Goal: Task Accomplishment & Management: Complete application form

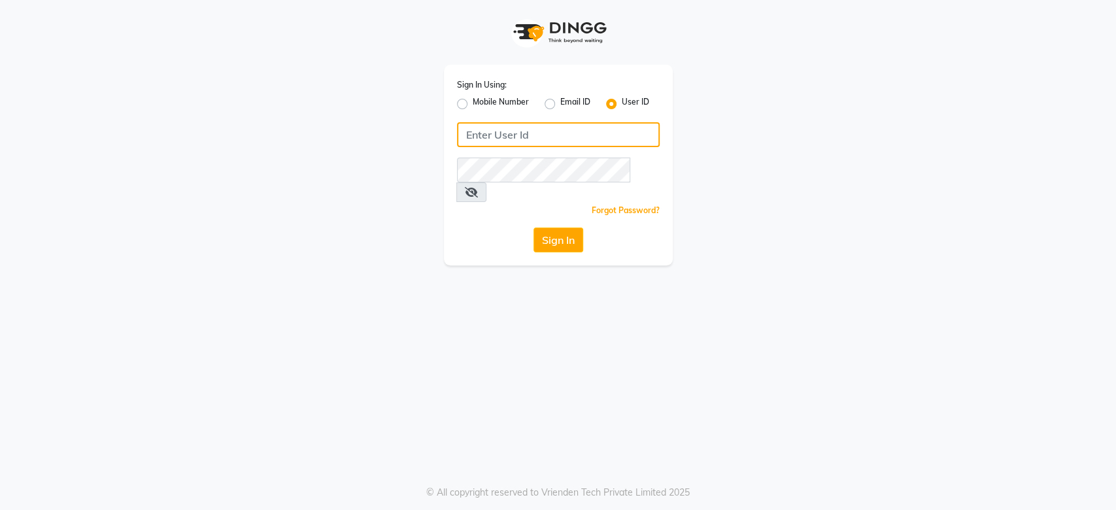
type input "[PERSON_NAME]@123"
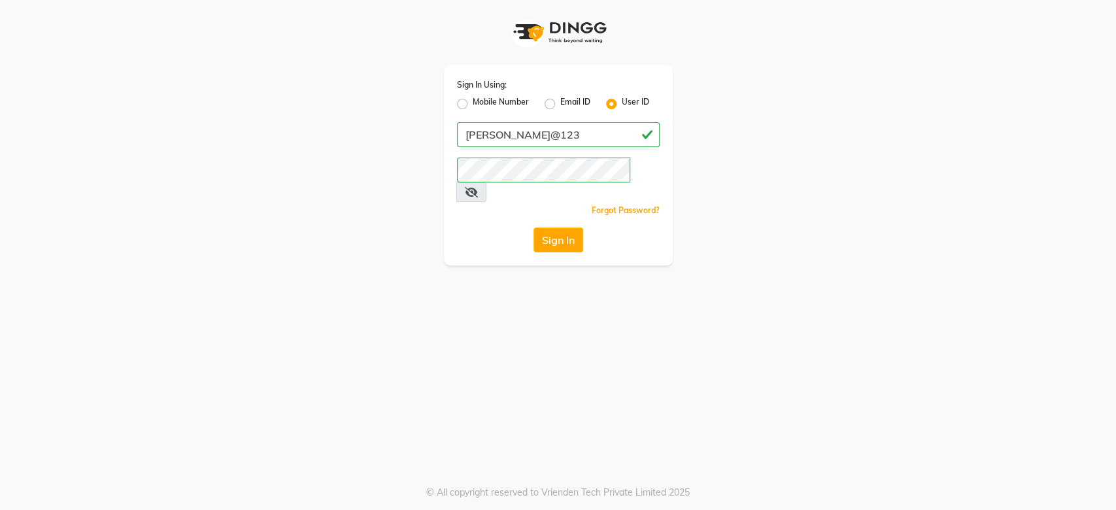
click at [478, 187] on icon at bounding box center [471, 192] width 13 height 10
click at [543, 228] on button "Sign In" at bounding box center [559, 240] width 50 height 25
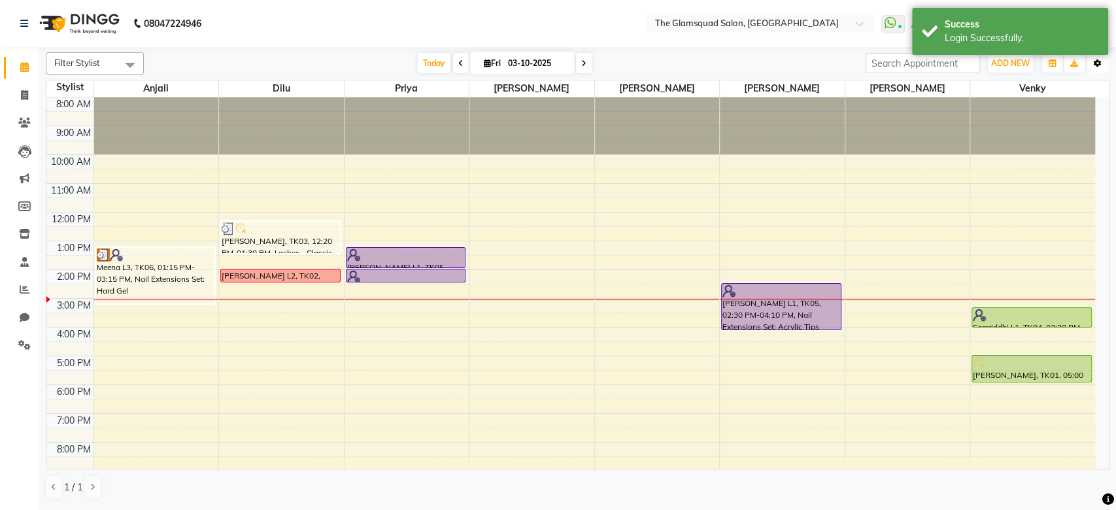
click at [1099, 67] on button "Toggle Dropdown" at bounding box center [1097, 63] width 21 height 18
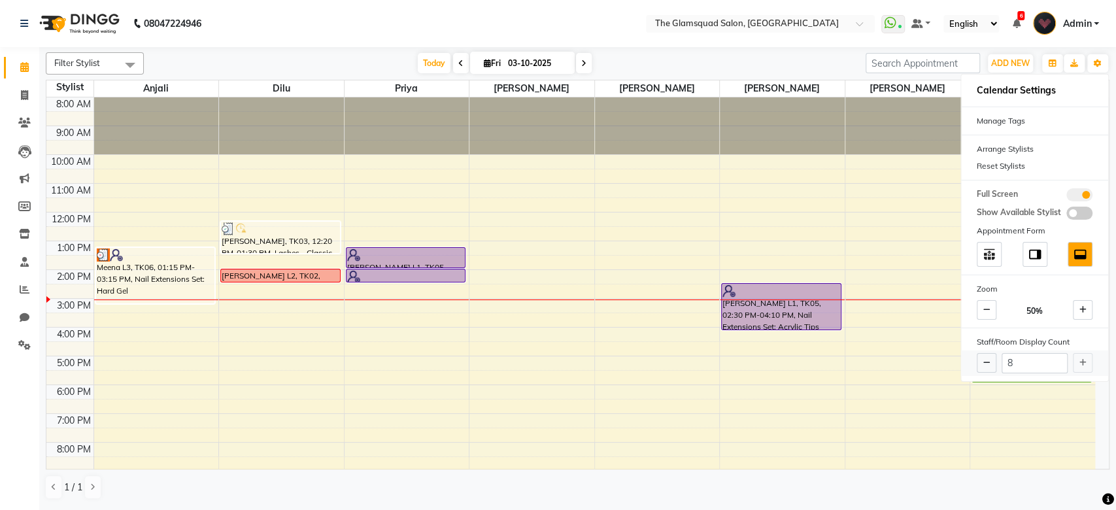
click at [1084, 364] on div "8" at bounding box center [1034, 363] width 147 height 26
click at [22, 262] on icon at bounding box center [24, 262] width 9 height 10
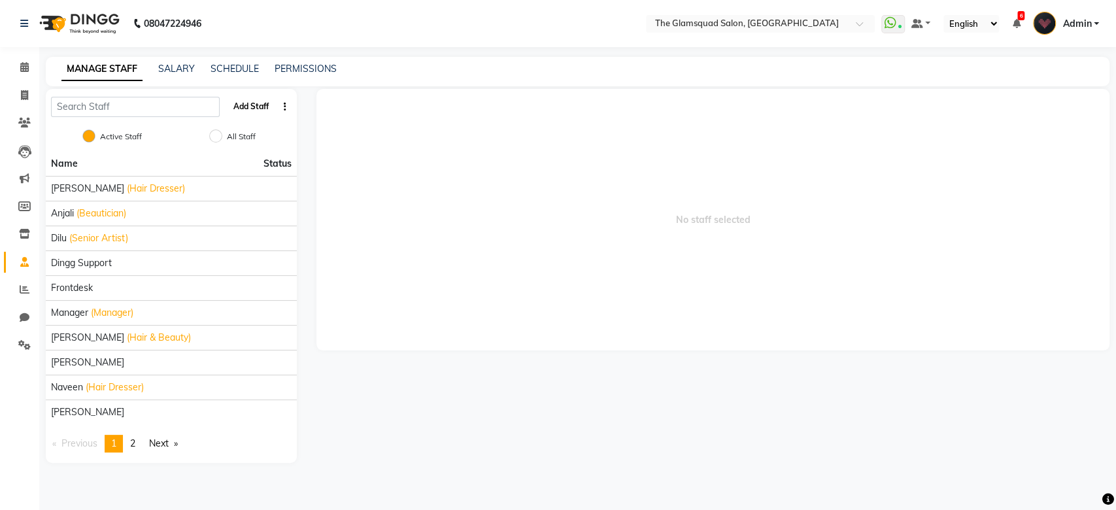
click at [262, 95] on button "Add Staff" at bounding box center [251, 106] width 46 height 22
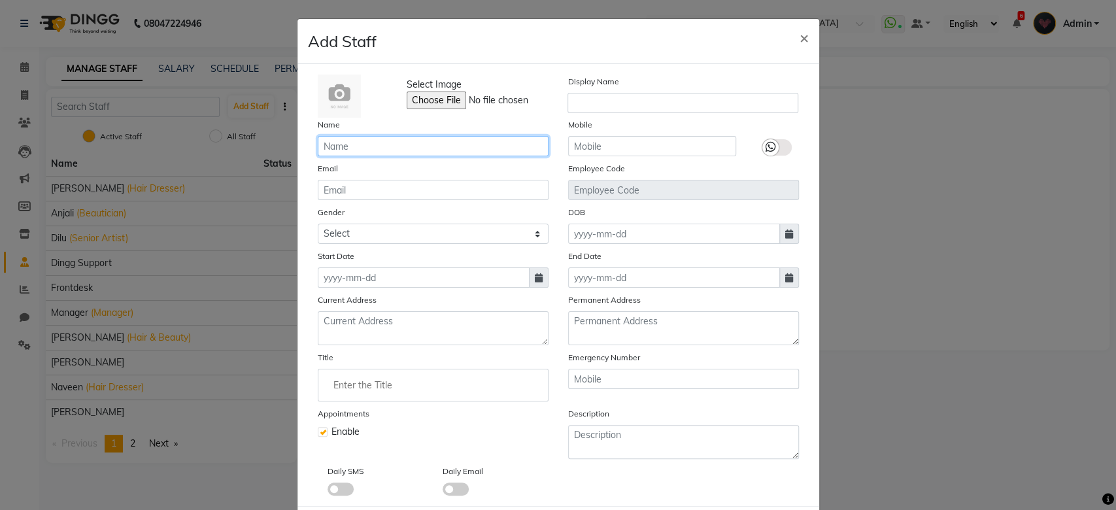
click at [406, 148] on input "text" at bounding box center [433, 146] width 231 height 20
type input "Kavita"
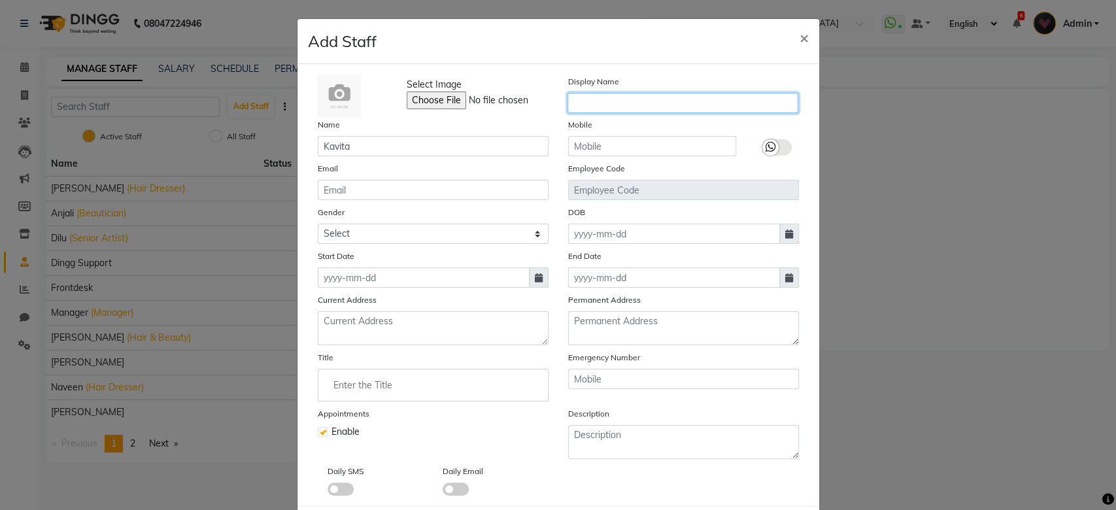
click at [666, 94] on input "text" at bounding box center [683, 103] width 231 height 20
type input "Kavita"
click at [766, 149] on icon at bounding box center [771, 147] width 10 height 12
click at [0, 0] on input "checkbox" at bounding box center [0, 0] width 0 height 0
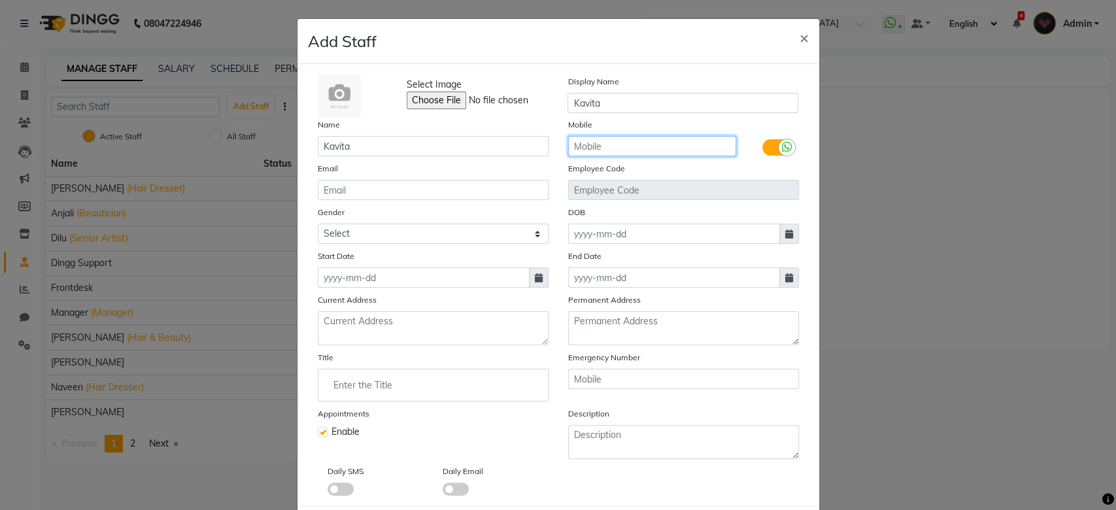
click at [628, 144] on input "text" at bounding box center [652, 146] width 168 height 20
type input "6001674217"
click at [670, 124] on div "Mobile [PHONE_NUMBER]" at bounding box center [652, 137] width 188 height 39
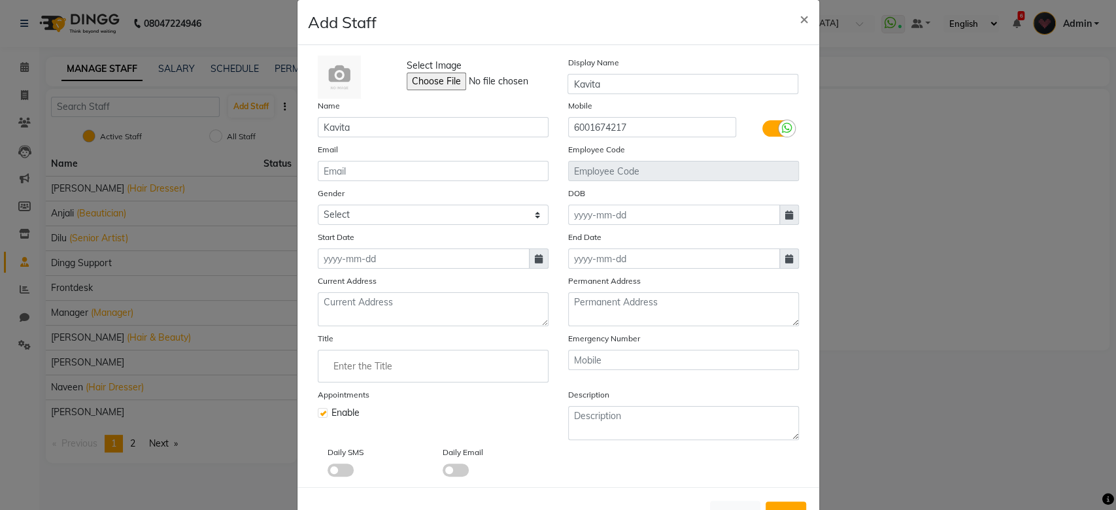
scroll to position [64, 0]
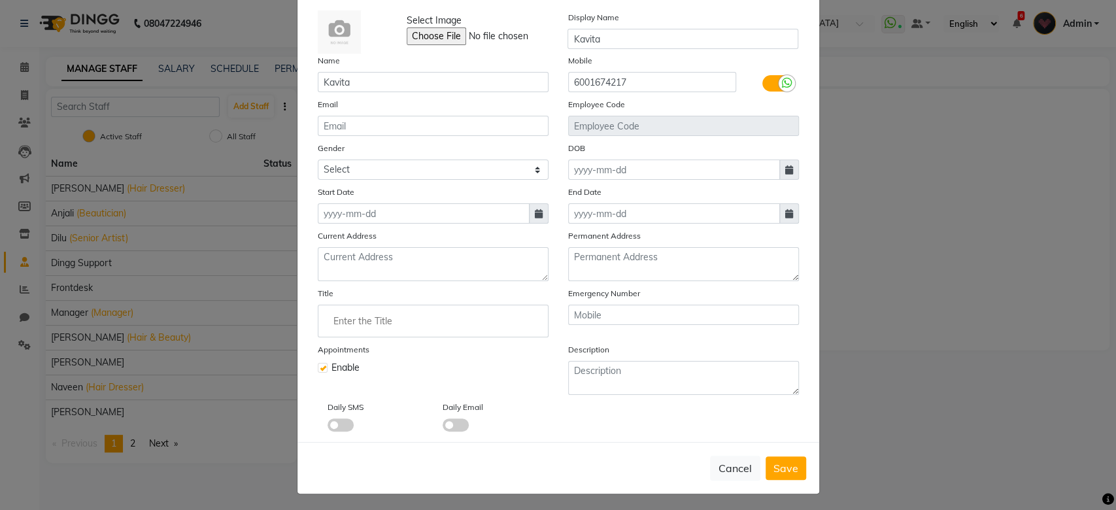
click at [529, 213] on span at bounding box center [539, 213] width 20 height 20
select select "10"
select select "2025"
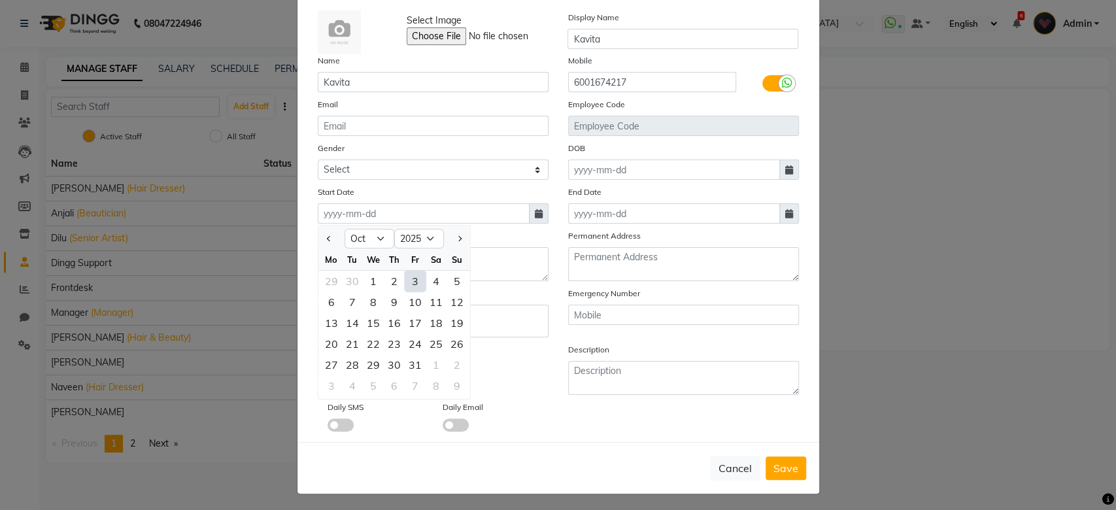
click at [405, 281] on div "3" at bounding box center [415, 281] width 21 height 21
type input "03-10-2025"
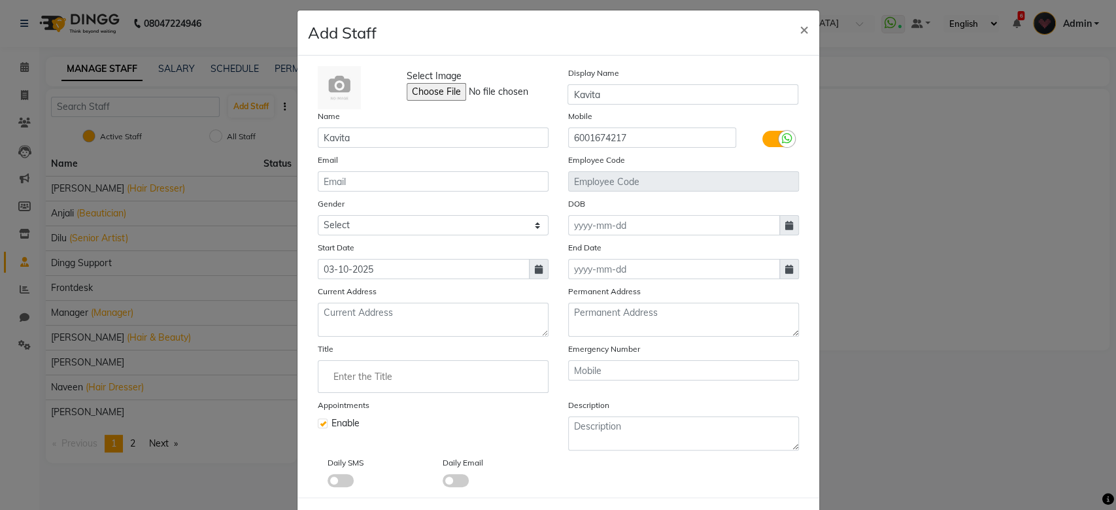
scroll to position [1, 0]
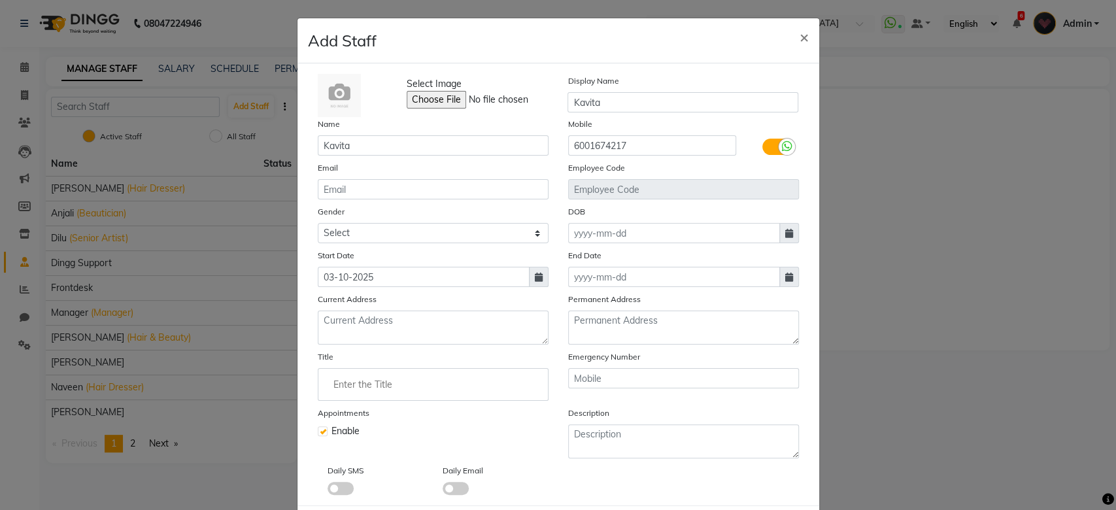
click at [779, 230] on span at bounding box center [789, 233] width 20 height 20
select select "10"
select select "2025"
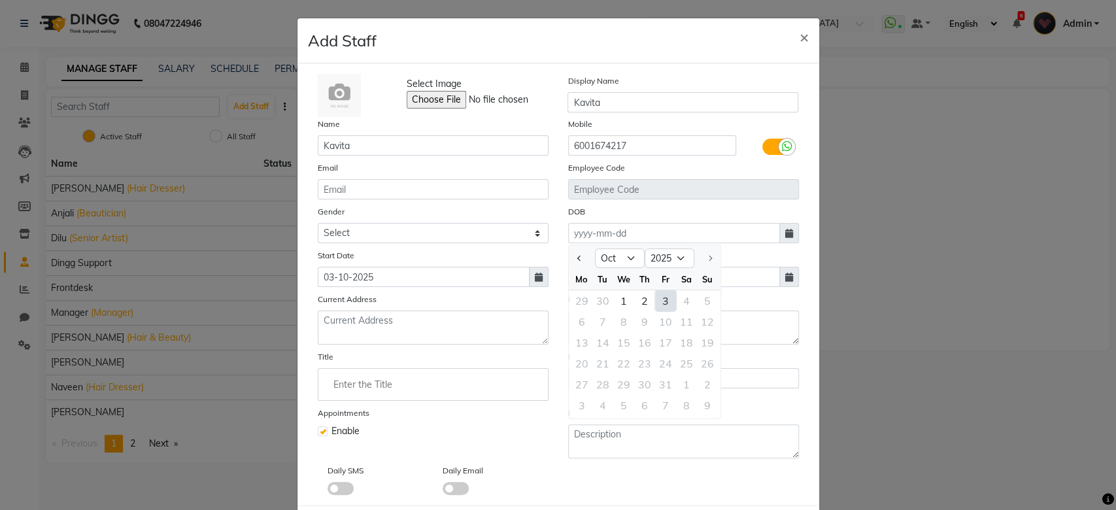
click at [660, 299] on div "3" at bounding box center [665, 300] width 21 height 21
type input "03-10-2025"
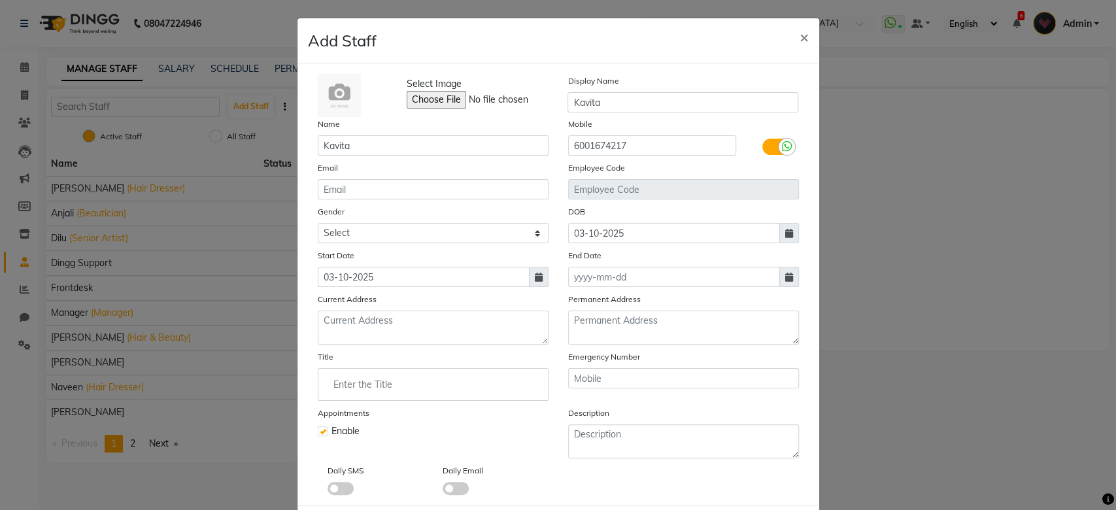
click at [705, 82] on div "Display Name [PERSON_NAME]" at bounding box center [683, 95] width 250 height 43
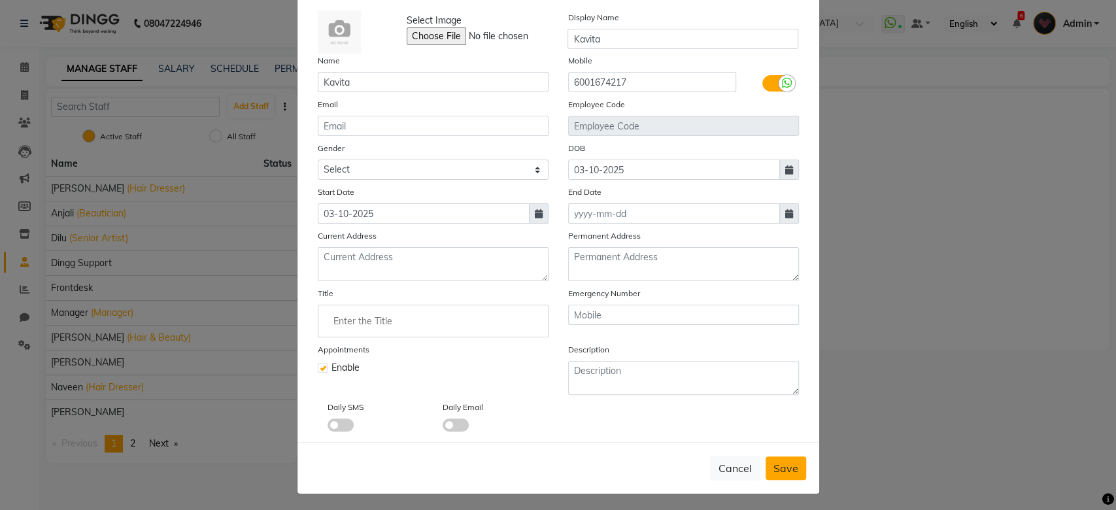
click at [781, 475] on button "Save" at bounding box center [786, 468] width 41 height 24
checkbox input "false"
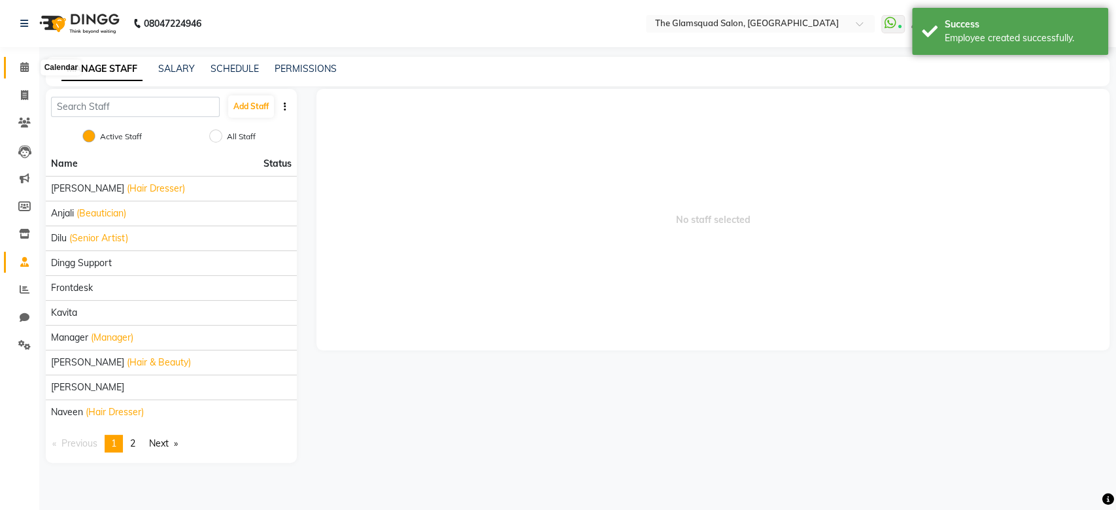
click at [26, 66] on icon at bounding box center [24, 67] width 9 height 10
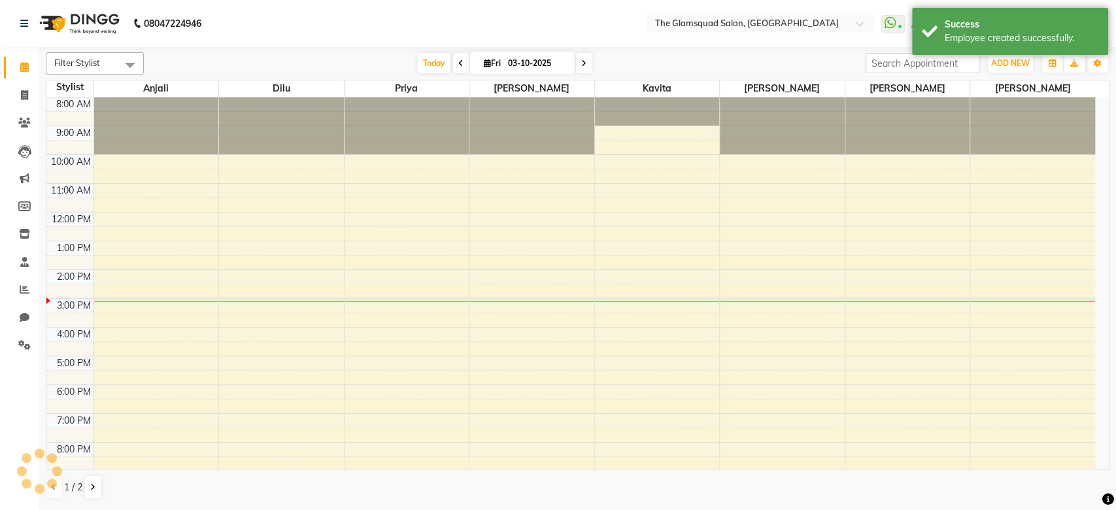
scroll to position [3, 0]
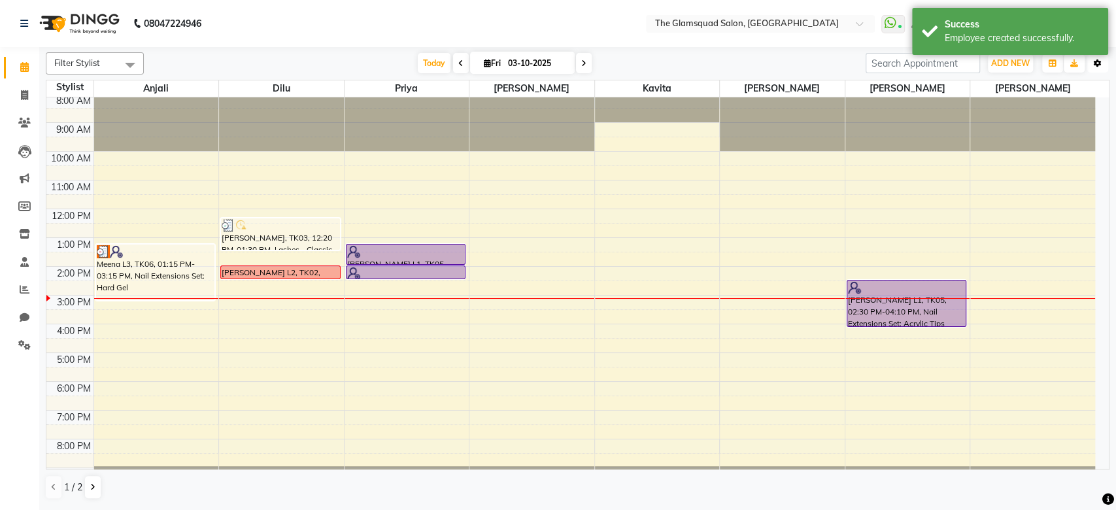
click at [1101, 67] on icon "button" at bounding box center [1098, 64] width 8 height 8
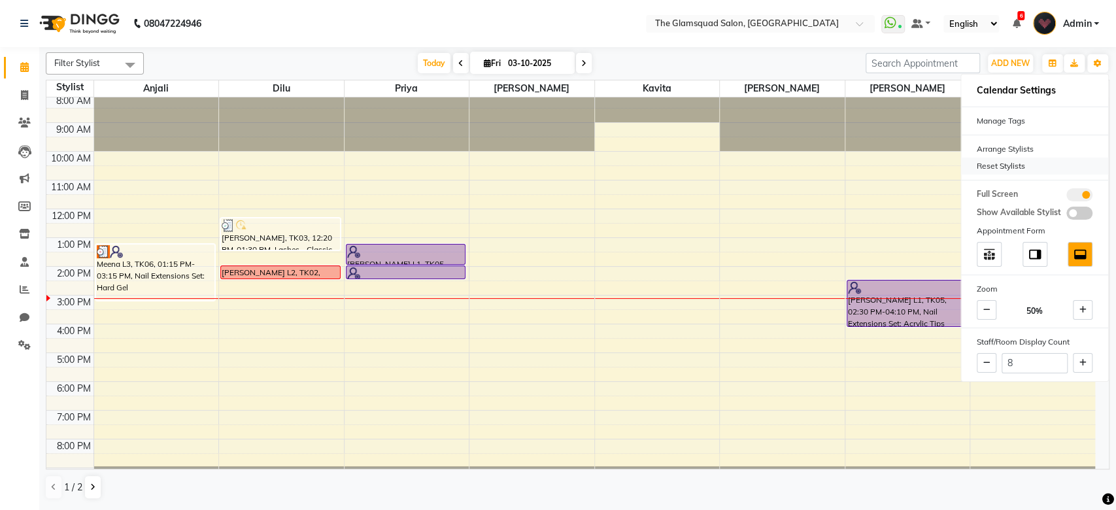
click at [1025, 165] on div "Reset Stylists" at bounding box center [1034, 166] width 147 height 17
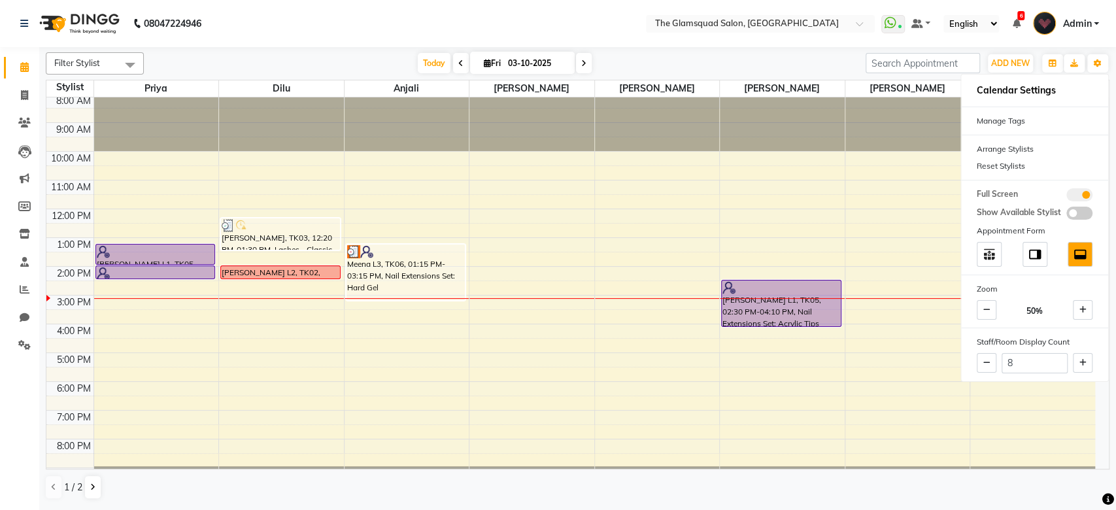
click at [731, 69] on div "[DATE] [DATE]" at bounding box center [504, 64] width 709 height 20
